Goal: Find contact information: Find contact information

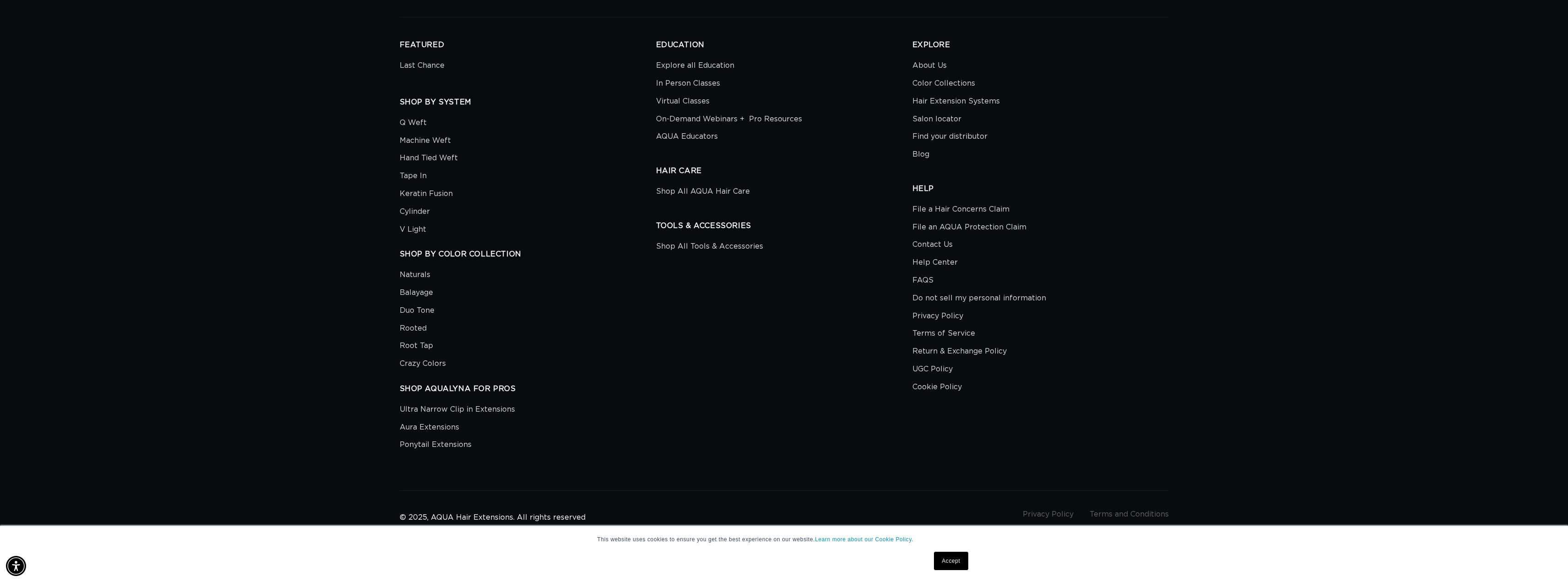
click at [937, 561] on link "Accept" at bounding box center [951, 561] width 34 height 18
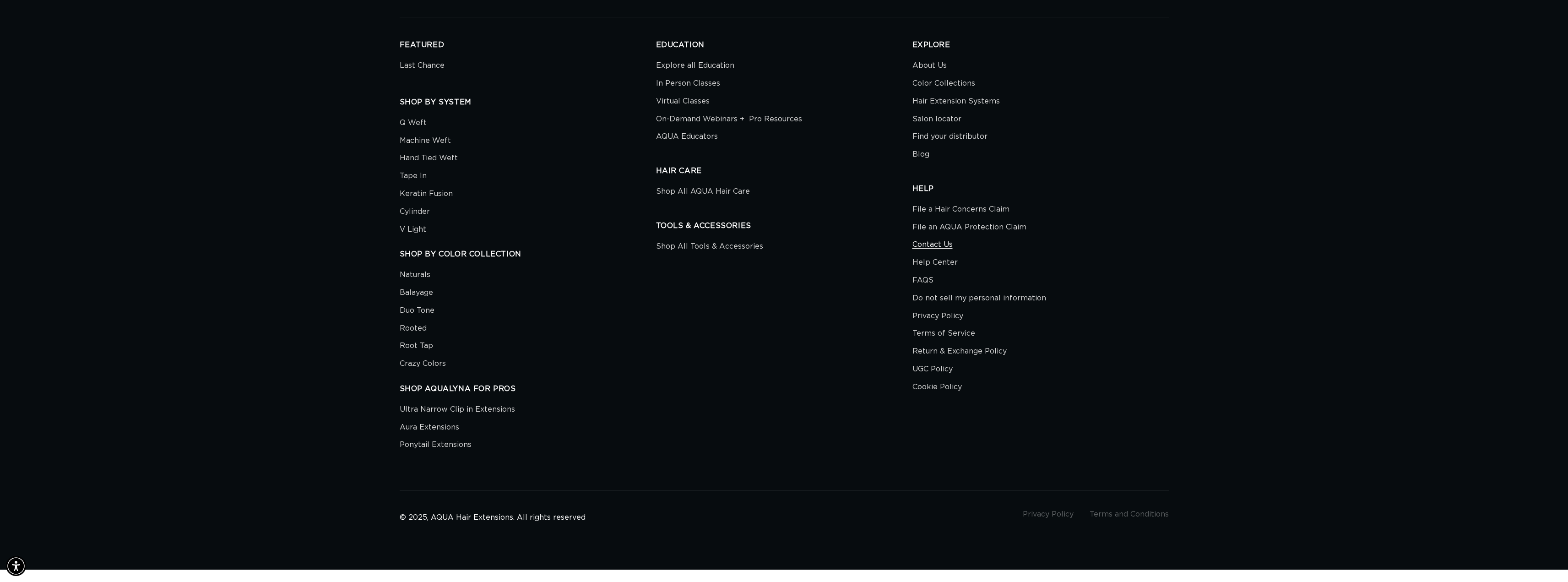
scroll to position [0, 814]
click at [919, 247] on link "Contact Us" at bounding box center [933, 244] width 40 height 18
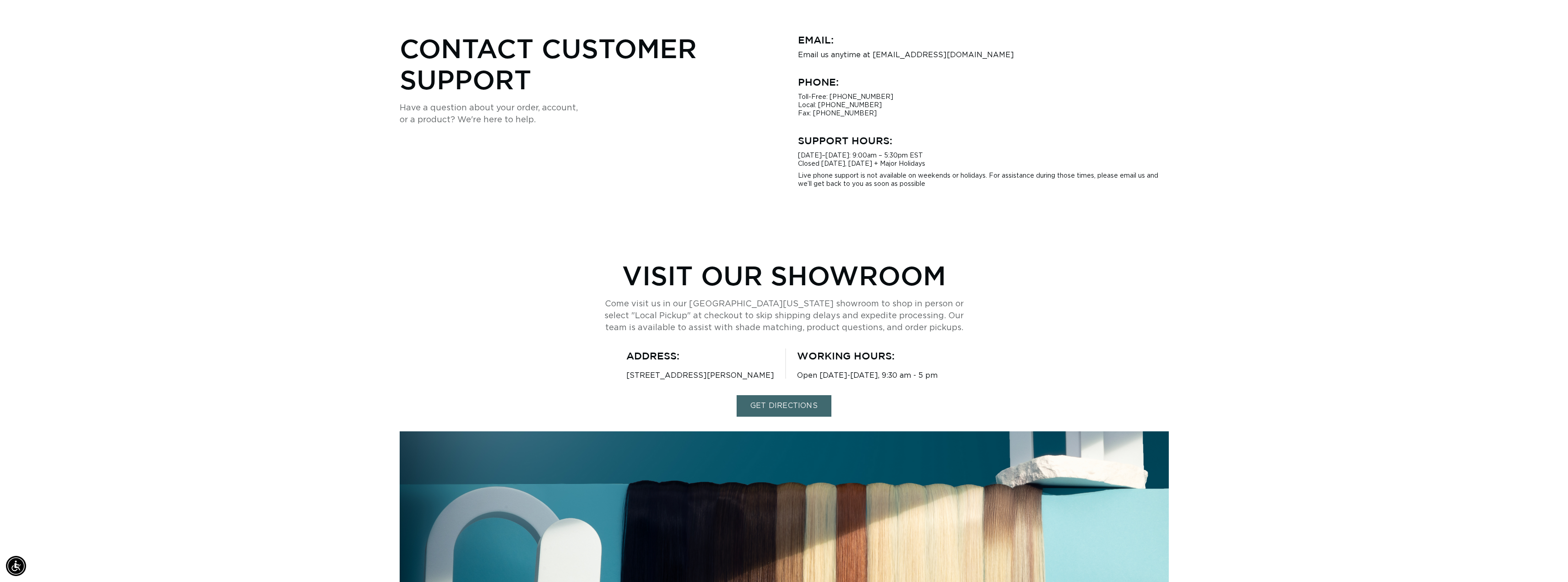
scroll to position [0, 814]
drag, startPoint x: 616, startPoint y: 346, endPoint x: 626, endPoint y: 367, distance: 23.3
click at [617, 346] on div "Visit Our Showroom Come visit us in our South Florida showroom to shop in perso…" at bounding box center [785, 470] width 769 height 422
drag, startPoint x: 627, startPoint y: 372, endPoint x: 682, endPoint y: 376, distance: 55.1
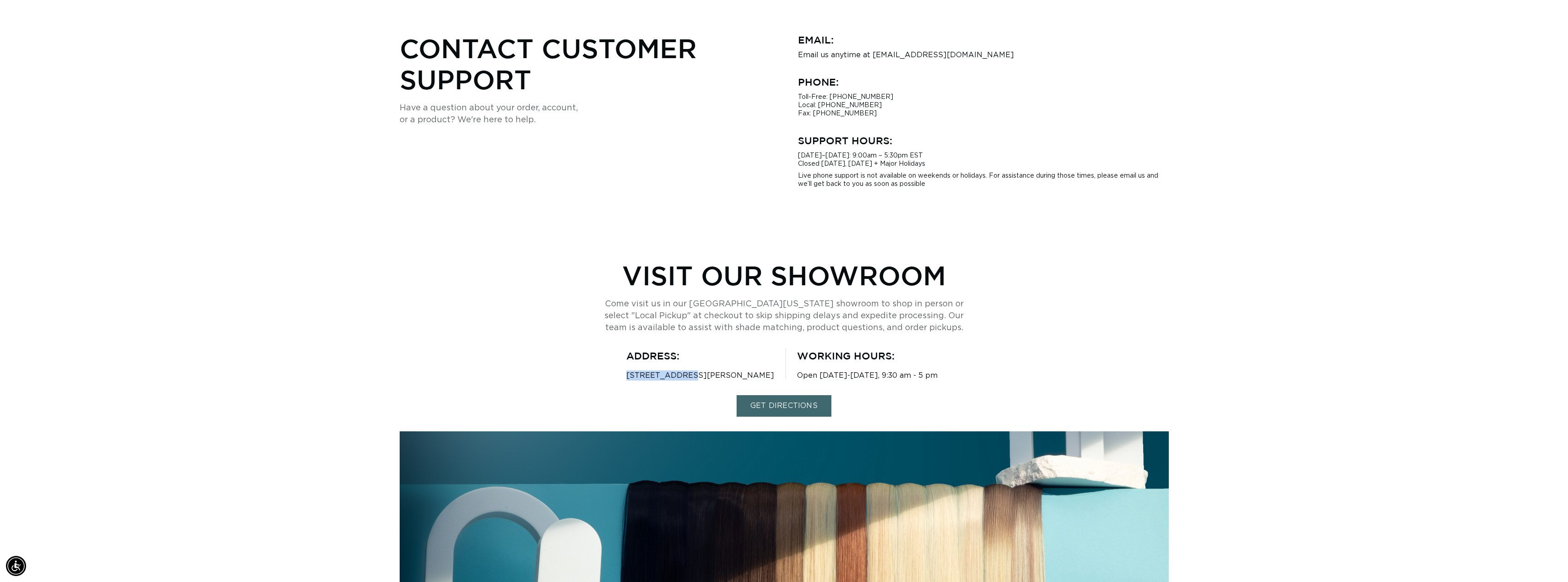
click at [683, 376] on p "[STREET_ADDRESS][PERSON_NAME]" at bounding box center [700, 375] width 148 height 10
copy p "4350 Oakes Rd."
